Goal: Contribute content: Add original content to the website for others to see

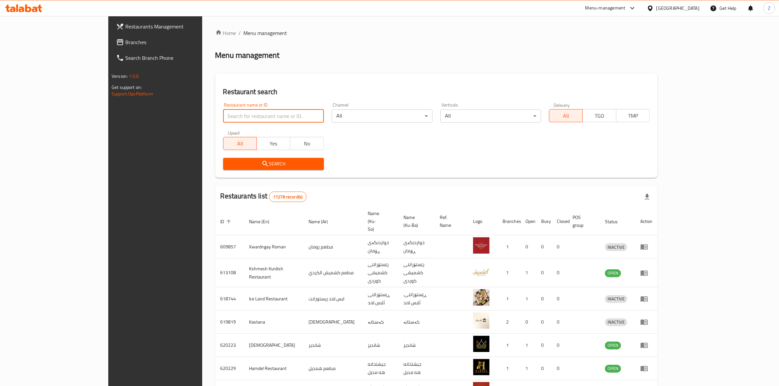
click at [223, 115] on input "search" at bounding box center [273, 116] width 101 height 13
type input "[PERSON_NAME]"
click button "Search" at bounding box center [273, 164] width 101 height 12
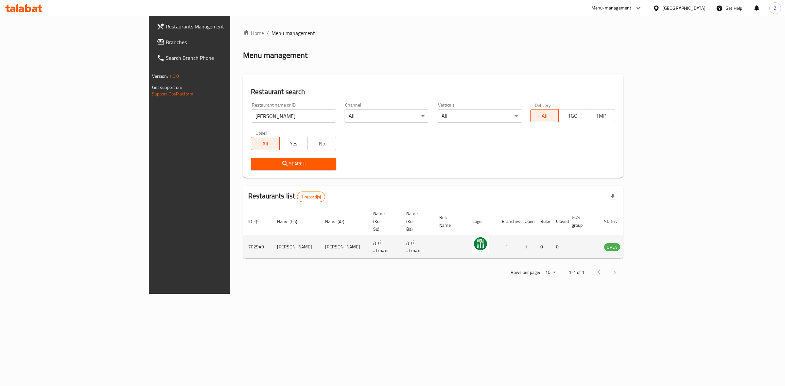
click at [646, 243] on icon "enhanced table" at bounding box center [642, 247] width 8 height 8
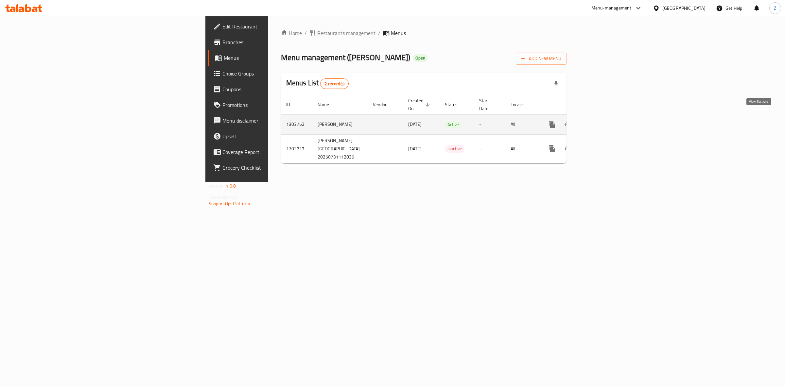
click at [602, 122] on icon "enhanced table" at bounding box center [599, 125] width 6 height 6
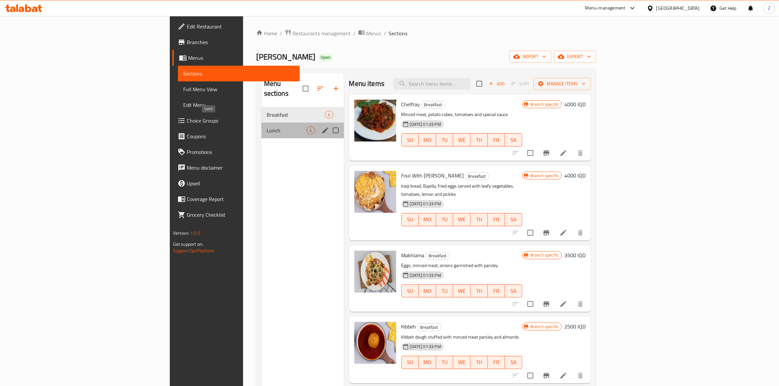
click at [267, 127] on span "Lunch" at bounding box center [287, 131] width 40 height 8
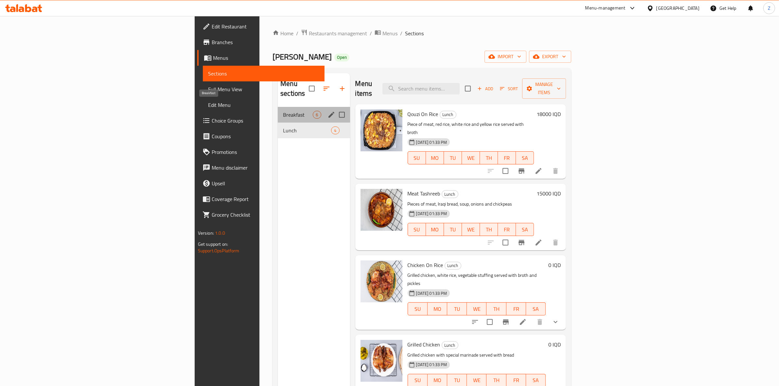
click at [283, 111] on span "Breakfast" at bounding box center [298, 115] width 30 height 8
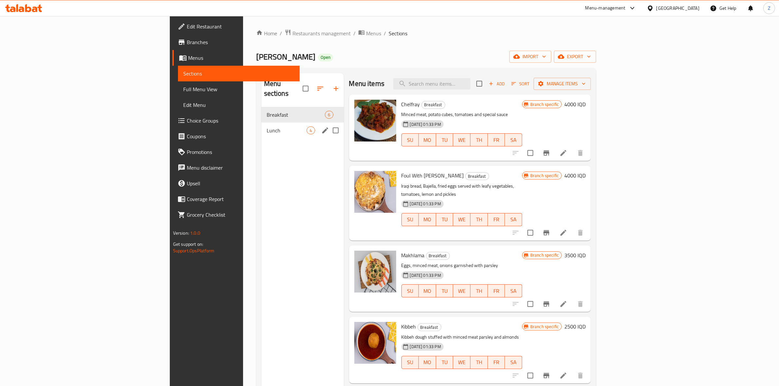
click at [267, 127] on span "Lunch" at bounding box center [287, 131] width 40 height 8
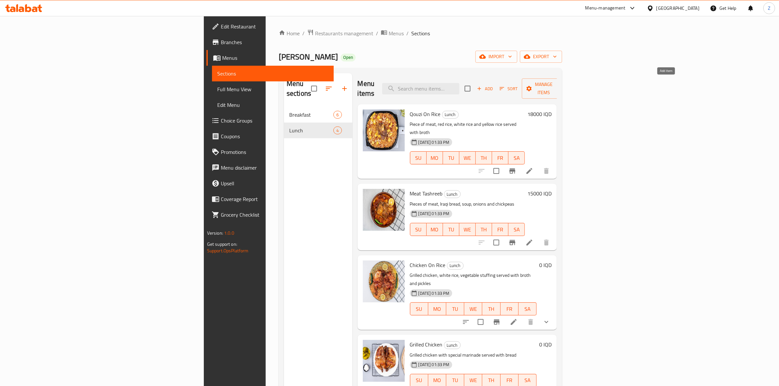
click at [494, 85] on span "Add" at bounding box center [485, 89] width 18 height 8
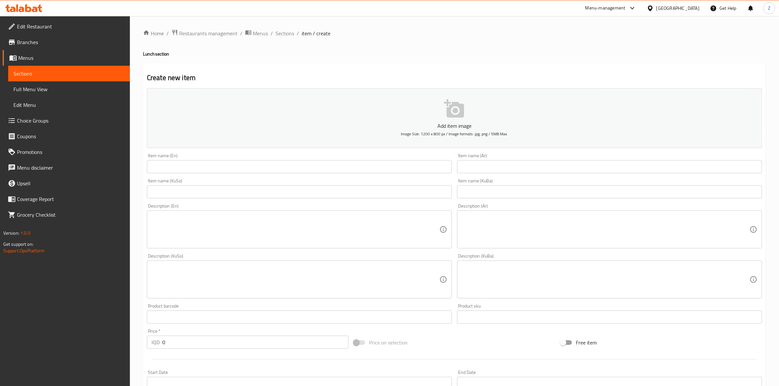
click at [522, 169] on input "text" at bounding box center [609, 166] width 305 height 13
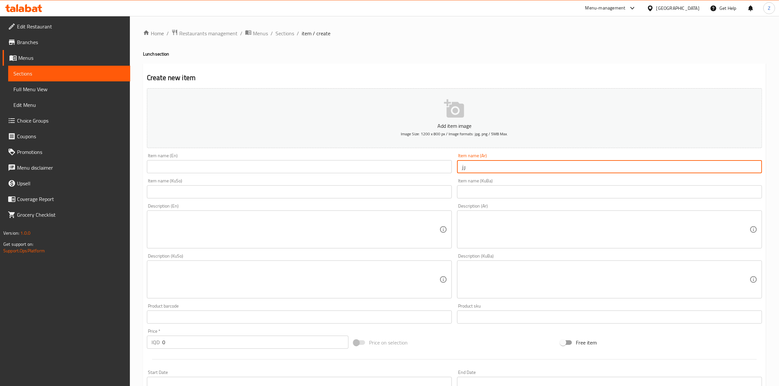
type input "رز ومرق"
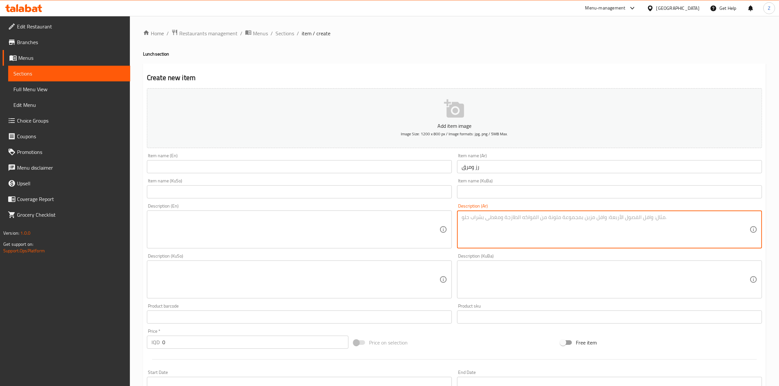
click at [494, 227] on textarea at bounding box center [606, 229] width 288 height 31
type textarea "رز ابيض يقدم مع مرق."
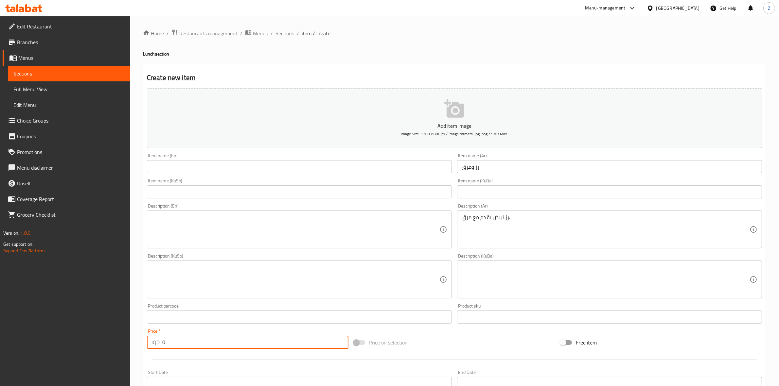
drag, startPoint x: 171, startPoint y: 344, endPoint x: 149, endPoint y: 344, distance: 21.9
click at [149, 344] on div "IQD 0 Price *" at bounding box center [247, 342] width 201 height 13
type input "4000"
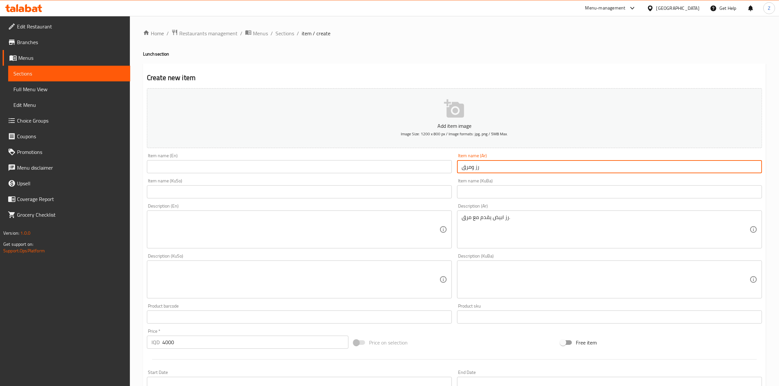
drag, startPoint x: 495, startPoint y: 164, endPoint x: 434, endPoint y: 166, distance: 60.5
click at [434, 166] on div "Add item image Image Size: 1200 x 800 px / Image formats: jpg, png / 5MB Max. I…" at bounding box center [454, 264] width 620 height 357
click at [372, 167] on input "text" at bounding box center [299, 166] width 305 height 13
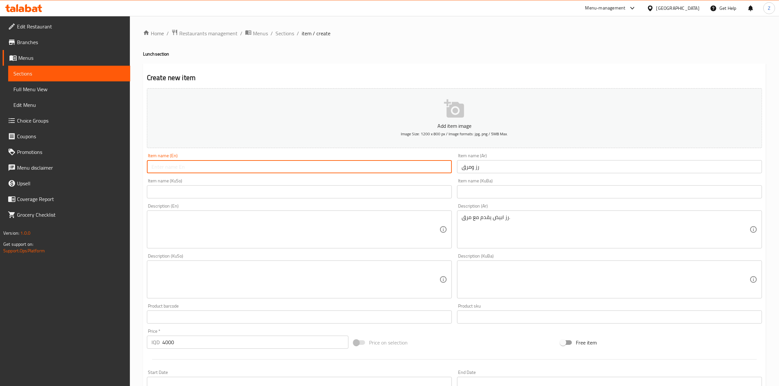
paste input "Rice and broth"
type input "Rice and Broth"
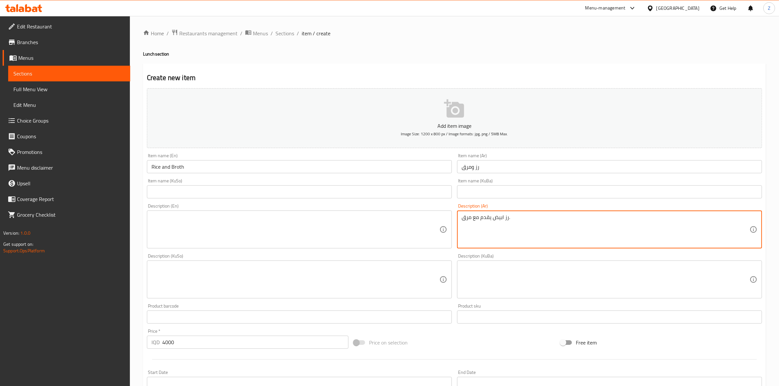
drag, startPoint x: 519, startPoint y: 221, endPoint x: 428, endPoint y: 220, distance: 91.3
click at [321, 221] on textarea at bounding box center [295, 229] width 288 height 31
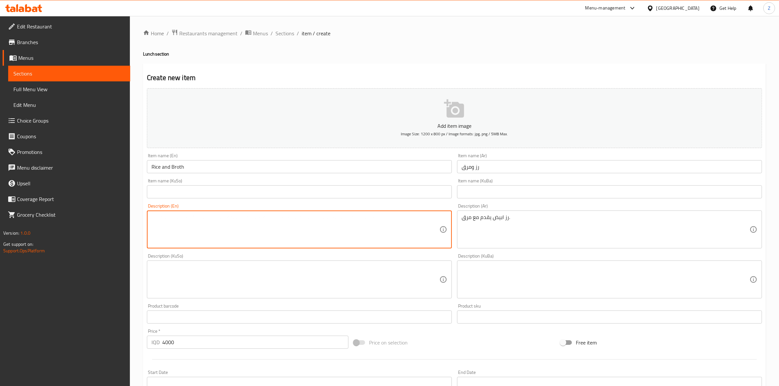
paste textarea "White rice served with broth."
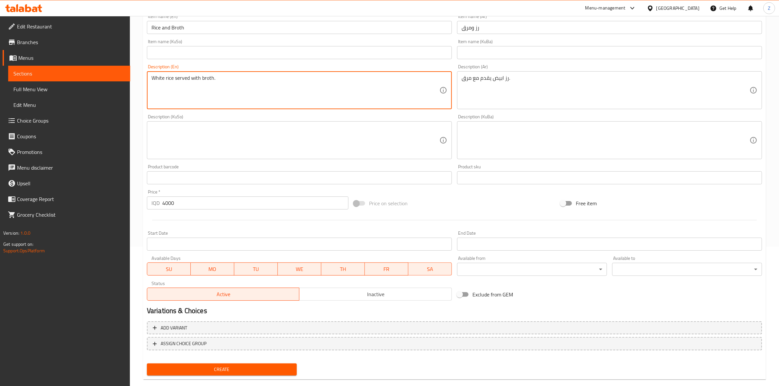
scroll to position [150, 0]
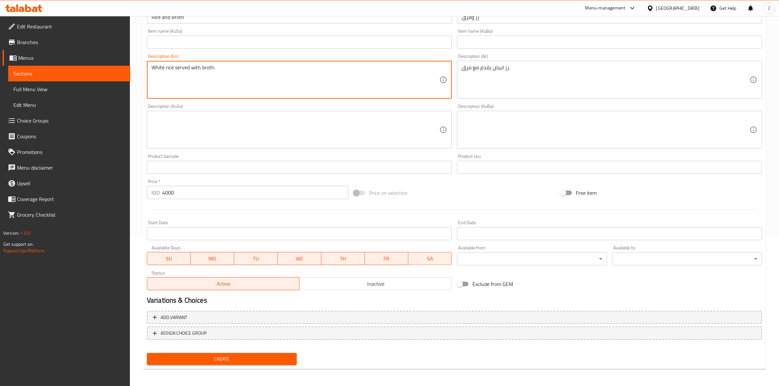
type textarea "White rice served with broth."
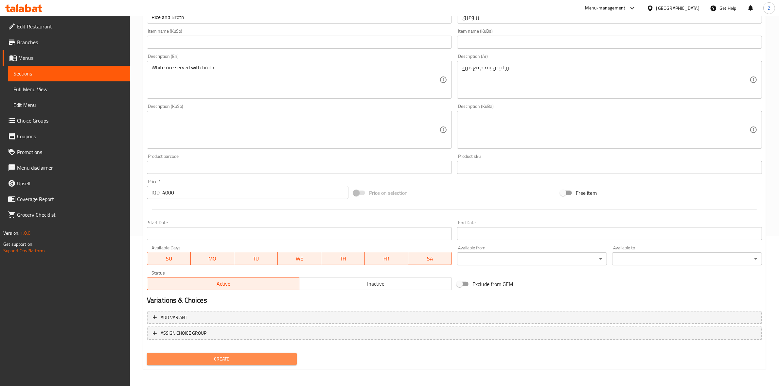
click at [212, 357] on span "Create" at bounding box center [221, 359] width 139 height 8
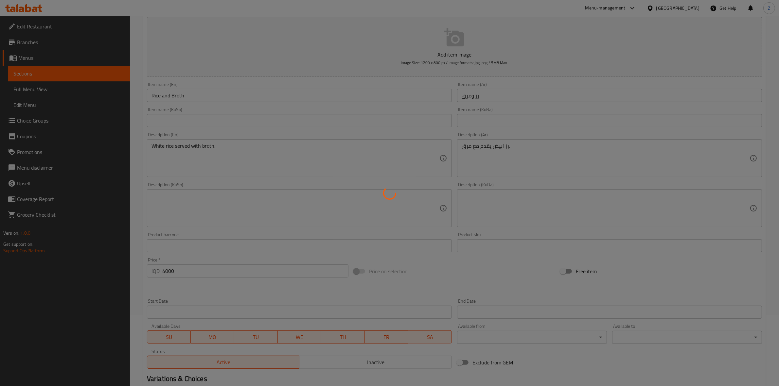
scroll to position [0, 0]
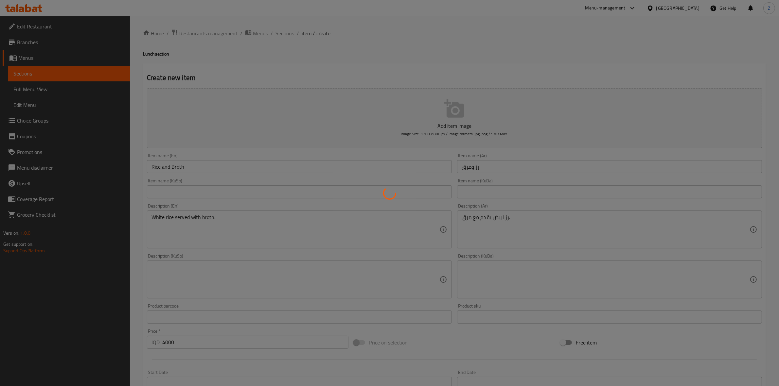
type input "0"
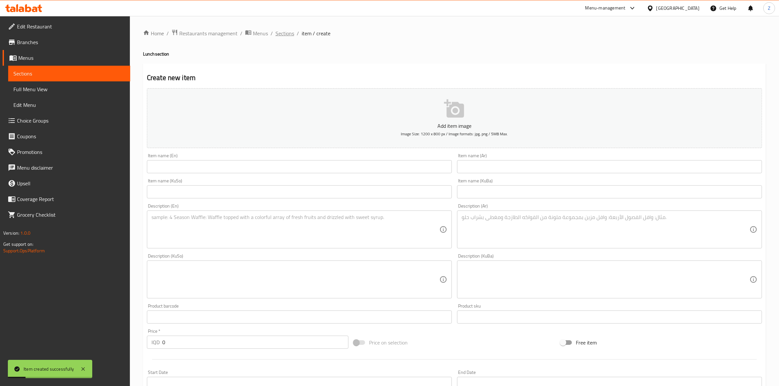
click at [292, 34] on span "Sections" at bounding box center [284, 33] width 19 height 8
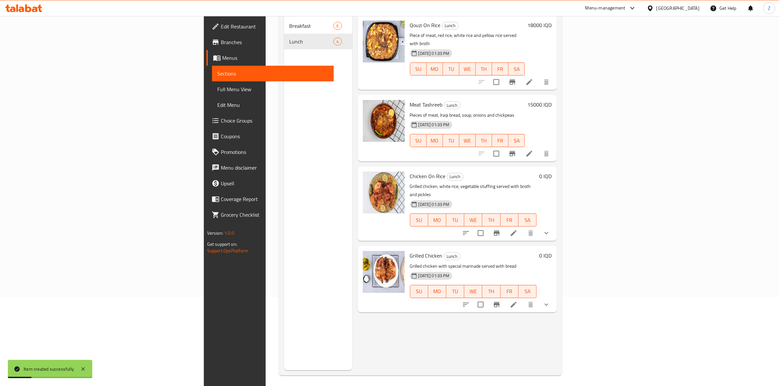
scroll to position [92, 0]
